Goal: Task Accomplishment & Management: Manage account settings

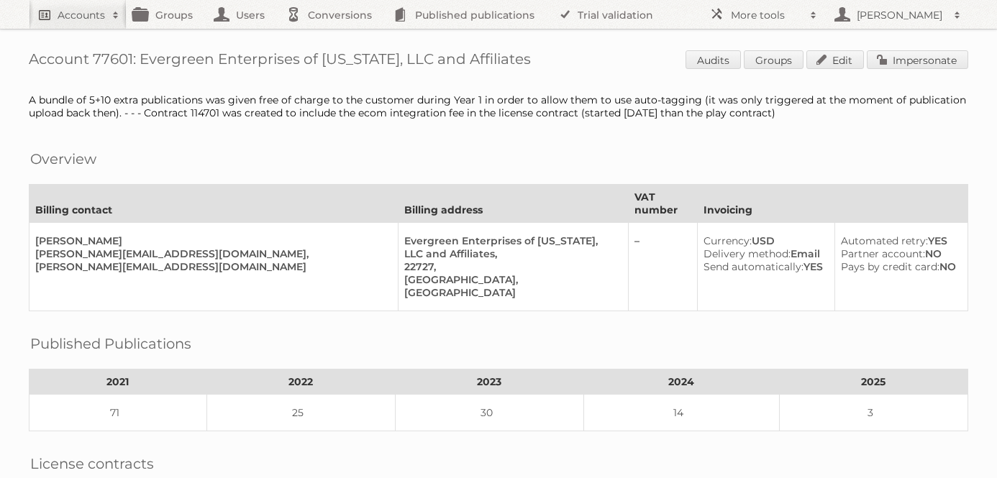
click at [81, 17] on h2 "Accounts" at bounding box center [81, 15] width 47 height 14
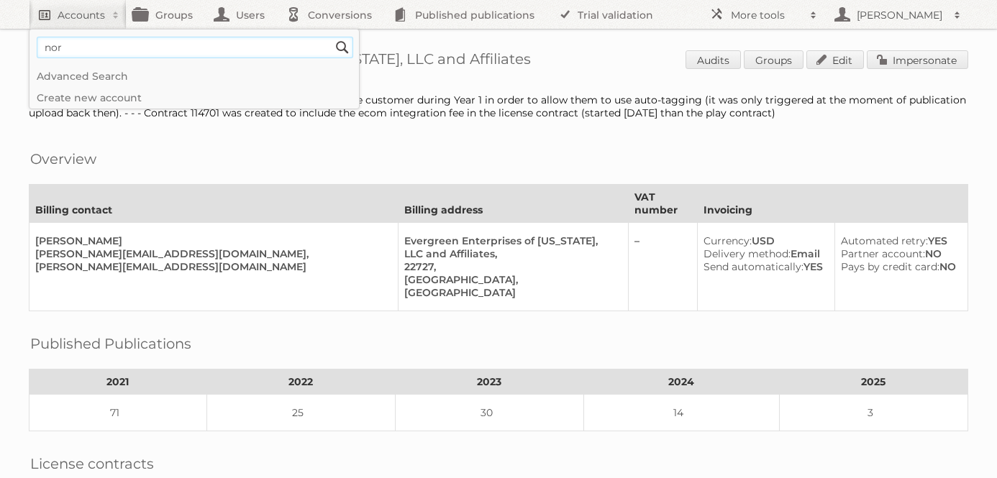
type input"] "norwex"
click at [332, 37] on input "Search" at bounding box center [343, 48] width 22 height 22
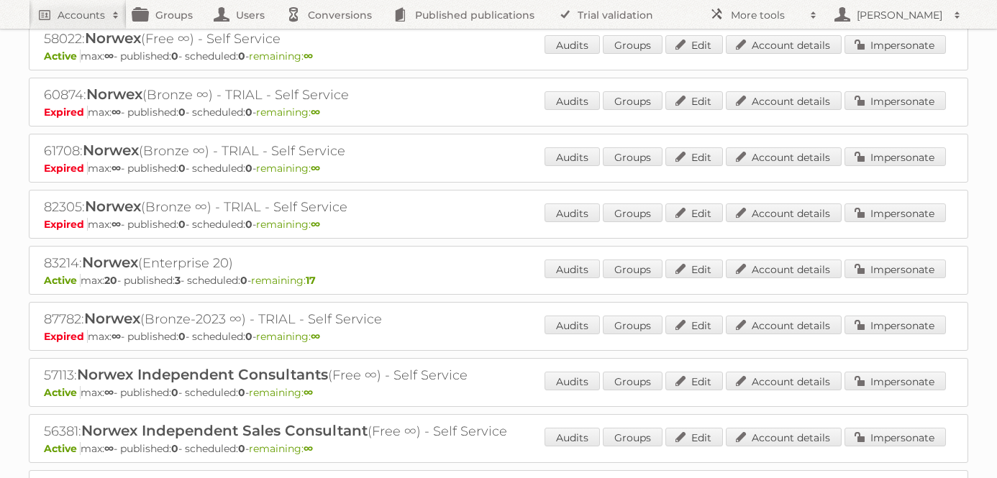
scroll to position [687, 0]
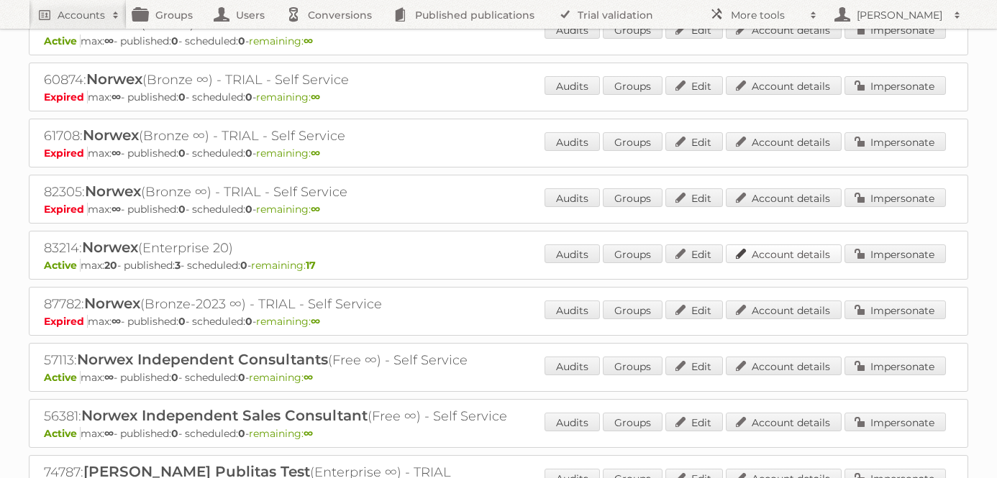
click at [771, 247] on link "Account details" at bounding box center [784, 254] width 116 height 19
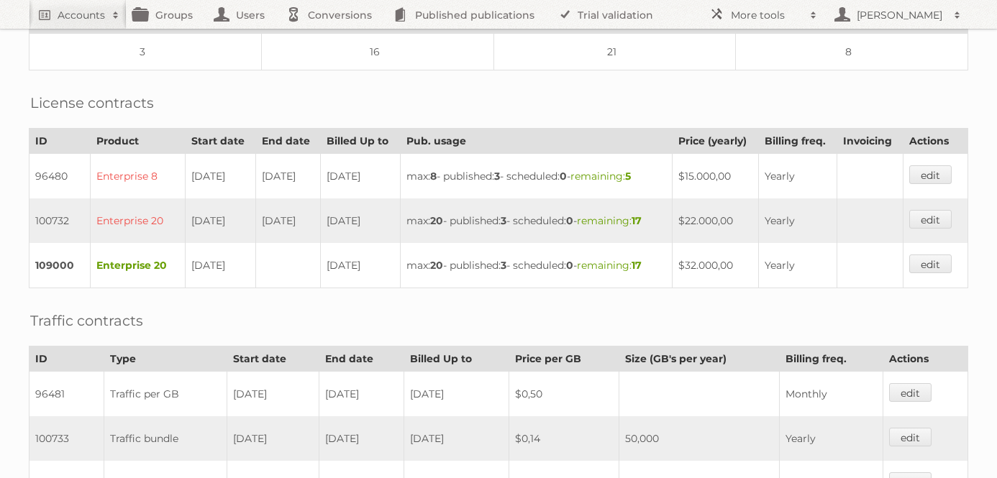
scroll to position [340, 0]
